Goal: Task Accomplishment & Management: Manage account settings

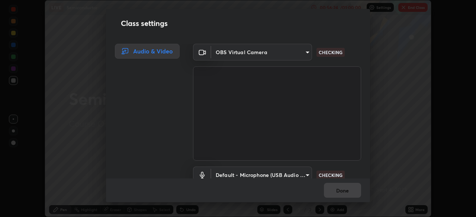
click at [403, 88] on div "Class settings Audio & Video OBS Virtual Camera 943ef58dcf03fa2787034e7b3a18557…" at bounding box center [238, 108] width 476 height 217
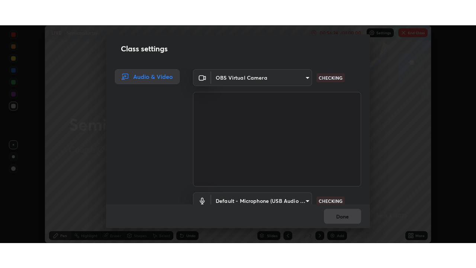
scroll to position [217, 476]
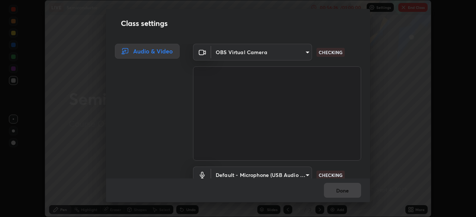
click at [394, 132] on div "Class settings Audio & Video OBS Virtual Camera 943ef58dcf03fa2787034e7b3a18557…" at bounding box center [238, 108] width 476 height 217
click at [384, 165] on div "Class settings Audio & Video OBS Virtual Camera 943ef58dcf03fa2787034e7b3a18557…" at bounding box center [238, 108] width 476 height 217
click at [343, 190] on div "Done" at bounding box center [238, 191] width 264 height 24
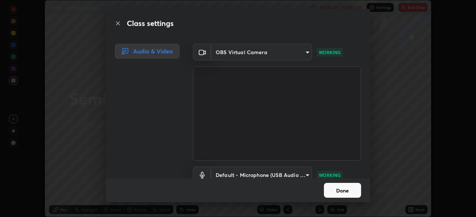
click at [349, 187] on button "Done" at bounding box center [342, 190] width 37 height 15
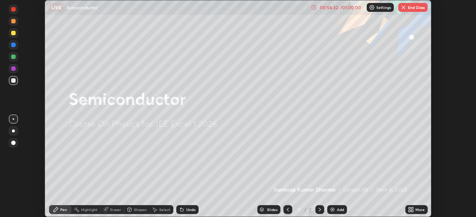
click at [333, 6] on div "00:56:32" at bounding box center [328, 7] width 21 height 4
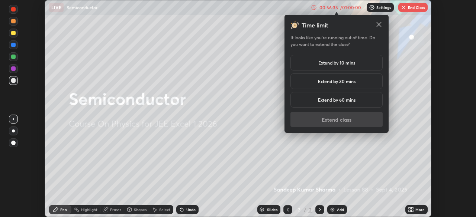
click at [347, 62] on h5 "Extend by 10 mins" at bounding box center [336, 62] width 37 height 7
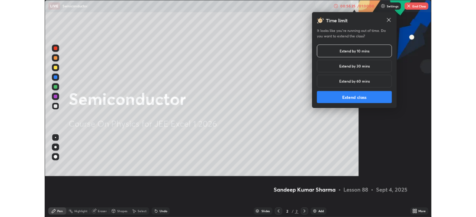
scroll to position [268, 476]
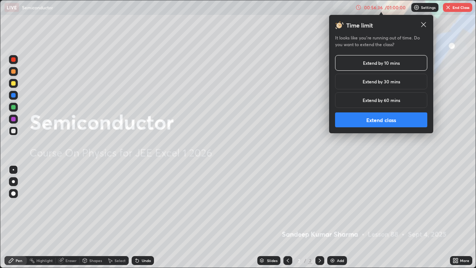
click at [366, 120] on button "Extend class" at bounding box center [381, 119] width 92 height 15
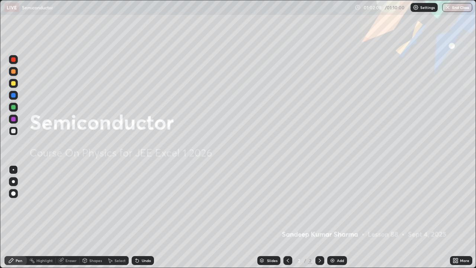
click at [457, 217] on icon at bounding box center [457, 262] width 2 height 2
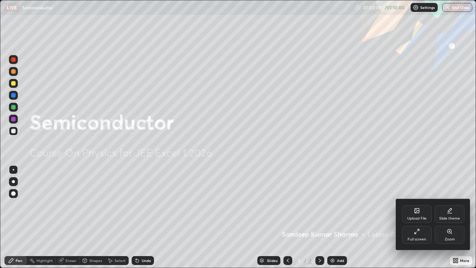
click at [419, 217] on div "Full screen" at bounding box center [417, 235] width 30 height 18
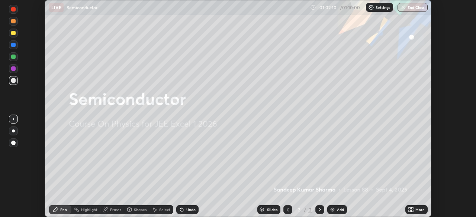
scroll to position [36944, 36686]
click at [412, 6] on button "End Class" at bounding box center [412, 7] width 29 height 9
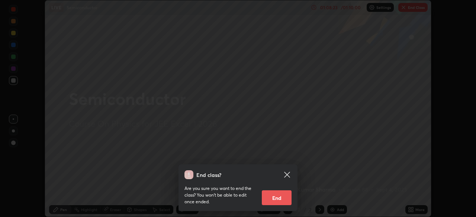
click at [282, 200] on button "End" at bounding box center [277, 198] width 30 height 15
